Goal: Find specific page/section: Find specific page/section

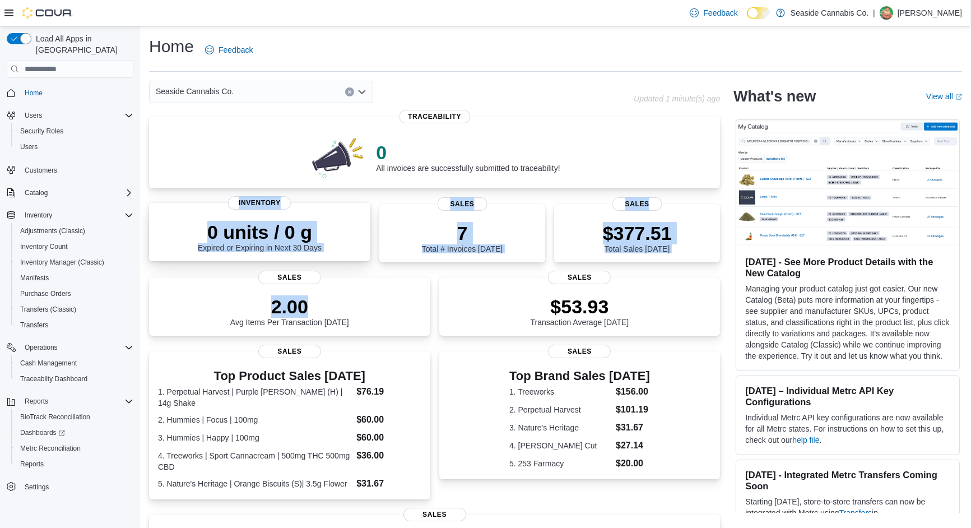
drag, startPoint x: 0, startPoint y: 0, endPoint x: 194, endPoint y: 236, distance: 305.4
click at [194, 236] on div "Seaside Cannabis Co. Updated 1 minute(s) ago 0 All invoices are successfully su…" at bounding box center [555, 412] width 813 height 662
click at [49, 258] on span "Inventory Manager (Classic)" at bounding box center [62, 262] width 84 height 9
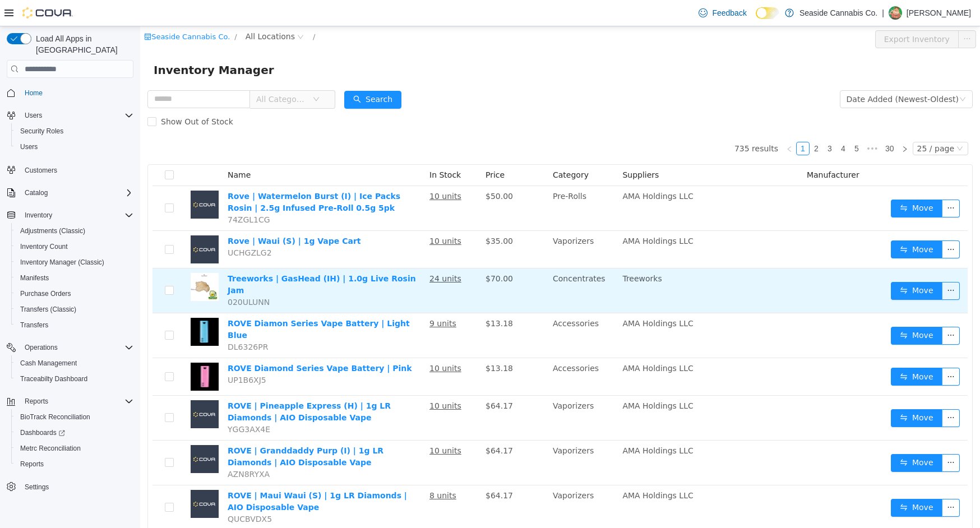
click at [392, 268] on td "Treeworks | GasHead (IH) | 1.0g Live Rosin Jam 020ULUNN" at bounding box center [324, 290] width 202 height 45
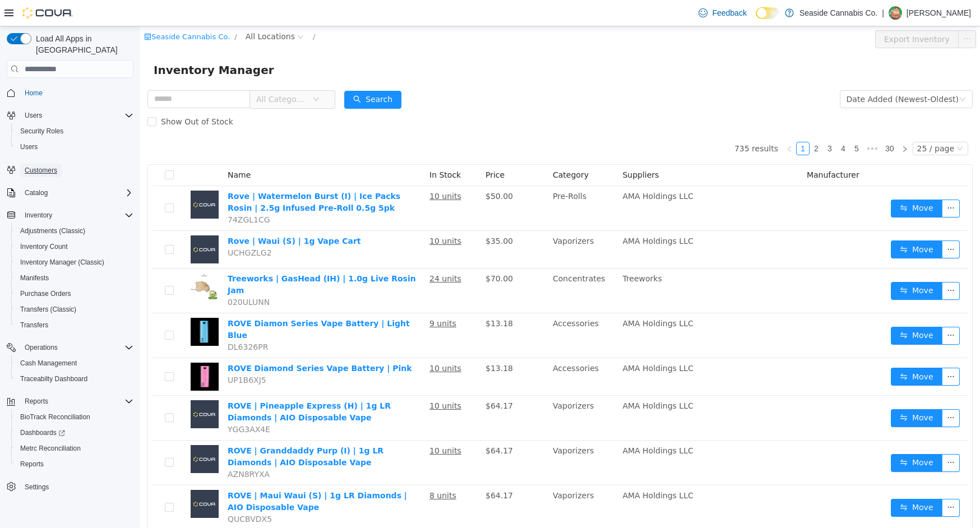
click at [46, 166] on span "Customers" at bounding box center [41, 170] width 33 height 9
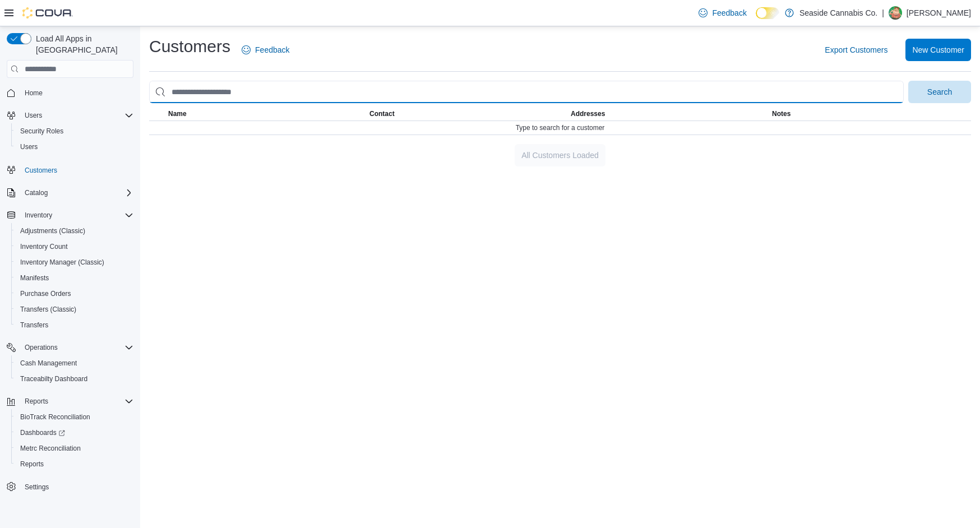
click at [352, 97] on input "search" at bounding box center [526, 92] width 754 height 22
type input "*****"
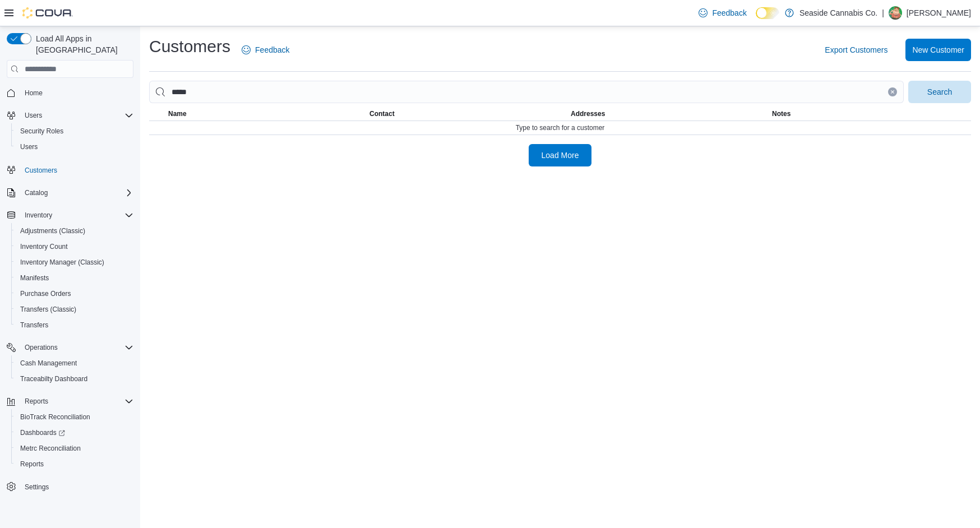
click at [568, 169] on div "Customers Feedback Export Customers New Customer ***** Search This table contai…" at bounding box center [559, 100] width 839 height 149
click at [926, 92] on span "Search" at bounding box center [939, 91] width 49 height 22
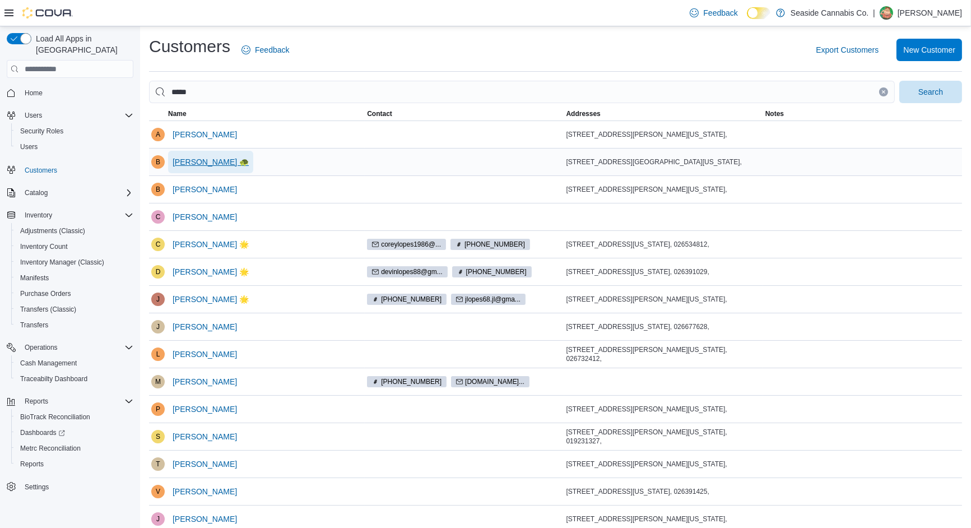
click at [203, 165] on span "Brandon Lopes 🐢" at bounding box center [211, 161] width 76 height 11
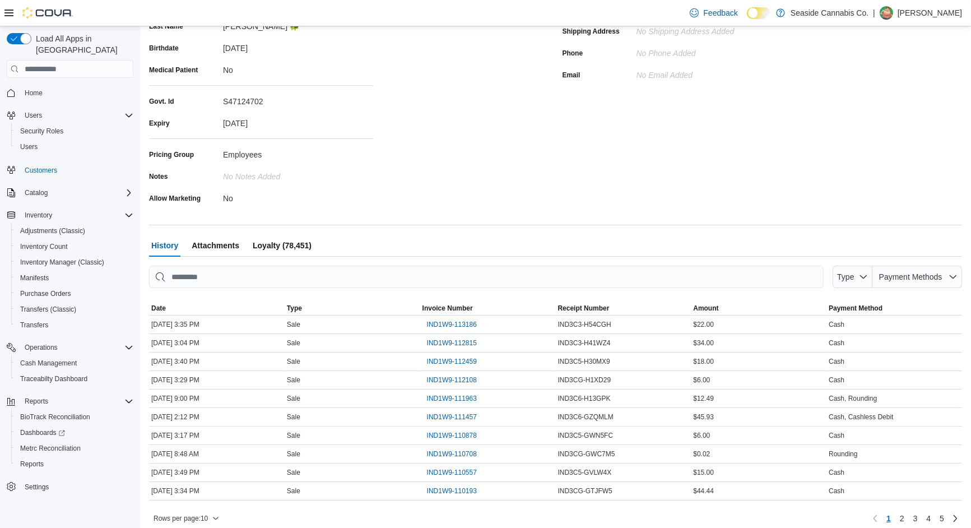
scroll to position [173, 0]
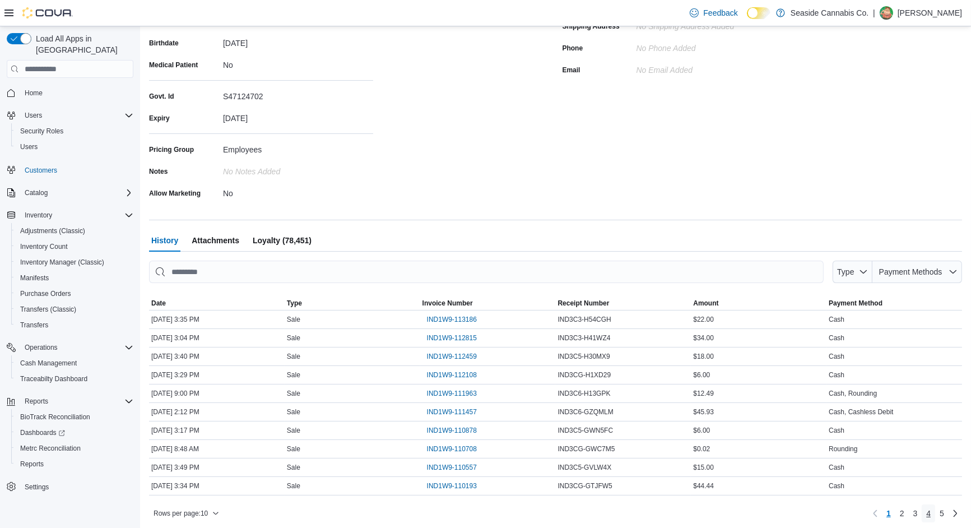
click at [931, 511] on span "4" at bounding box center [928, 513] width 4 height 11
click at [944, 513] on span "5" at bounding box center [942, 513] width 4 height 11
click at [298, 235] on span "Loyalty (78,451)" at bounding box center [282, 240] width 59 height 22
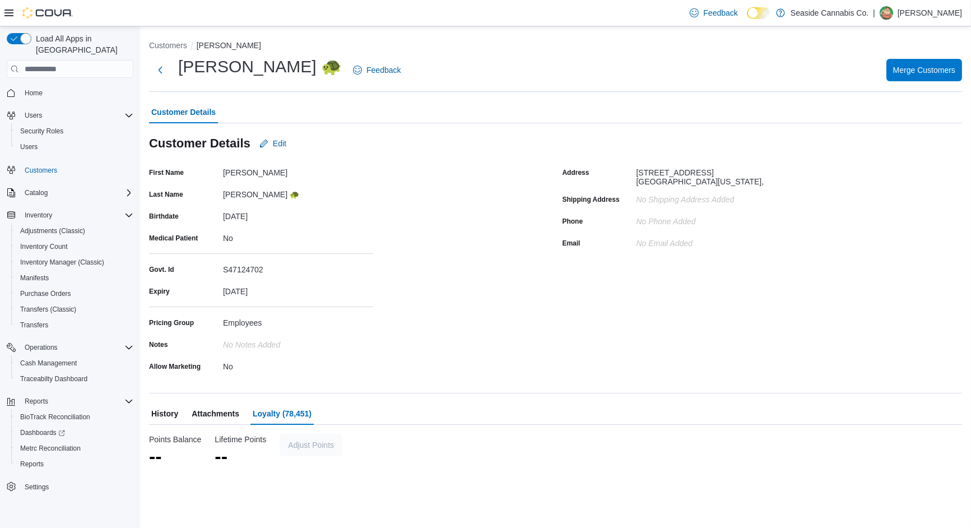
scroll to position [0, 0]
click at [26, 89] on span "Home" at bounding box center [34, 93] width 18 height 9
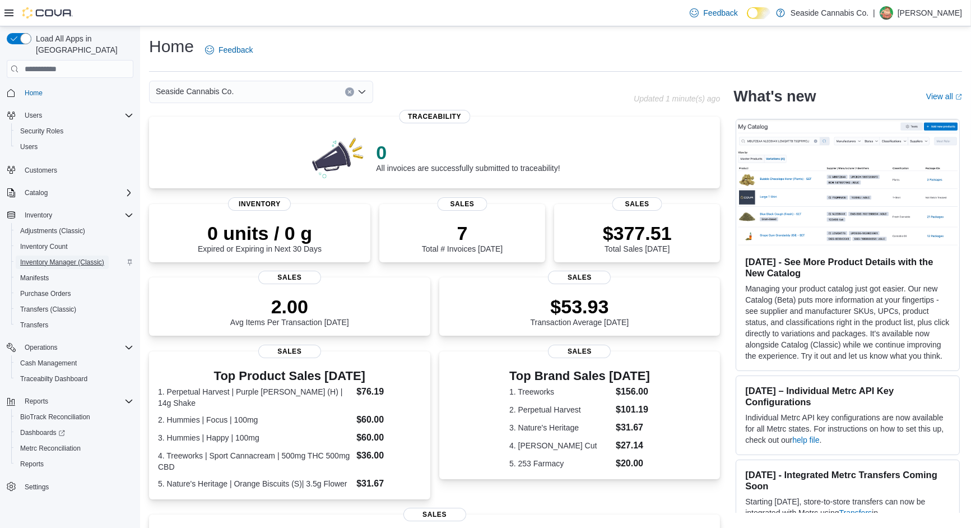
click at [45, 258] on span "Inventory Manager (Classic)" at bounding box center [62, 262] width 84 height 9
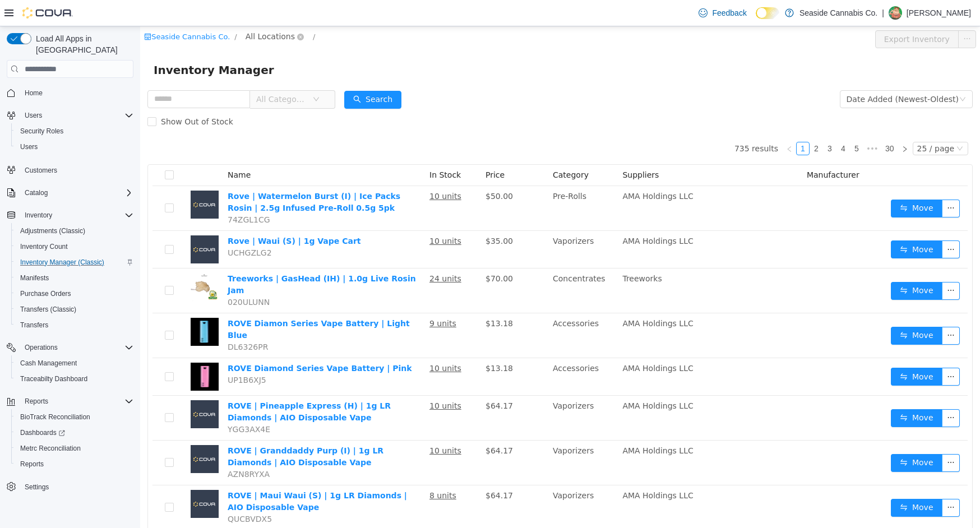
click at [277, 34] on span "All Locations" at bounding box center [269, 36] width 49 height 12
click at [287, 93] on span "14 Lots Hollow Road" at bounding box center [301, 96] width 78 height 9
click at [356, 38] on div "All Rooms" at bounding box center [373, 38] width 39 height 17
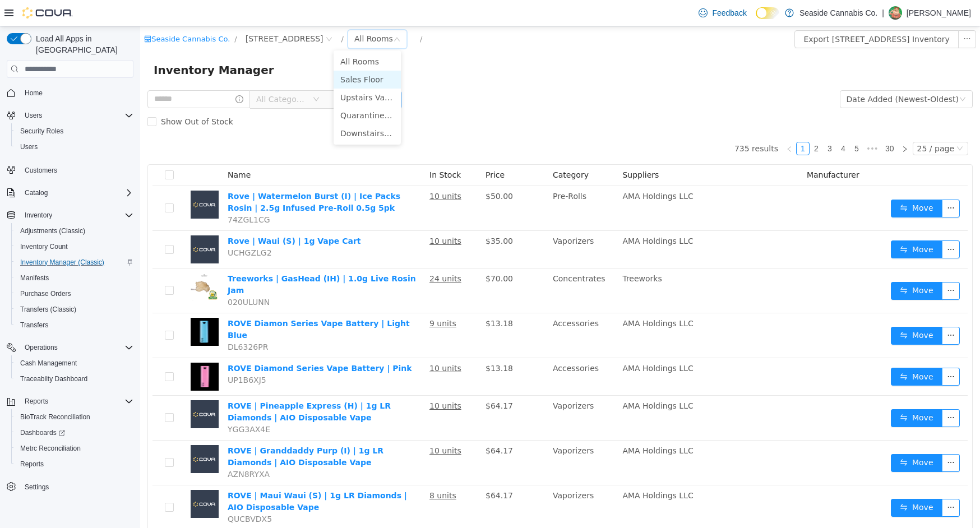
click at [361, 81] on li "Sales Floor" at bounding box center [366, 80] width 67 height 18
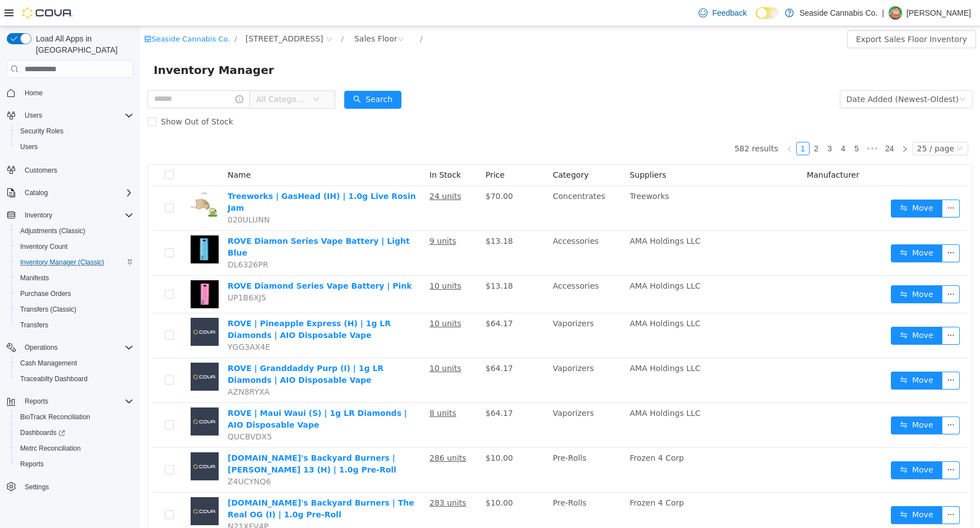
click at [292, 99] on span "All Categories" at bounding box center [281, 99] width 51 height 11
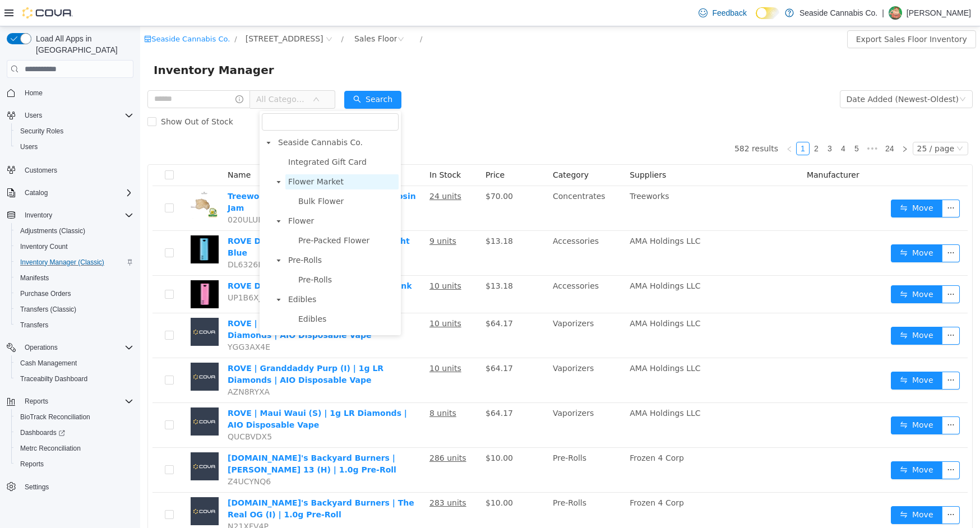
click at [325, 177] on span "Flower Market" at bounding box center [315, 181] width 55 height 9
